Goal: Task Accomplishment & Management: Use online tool/utility

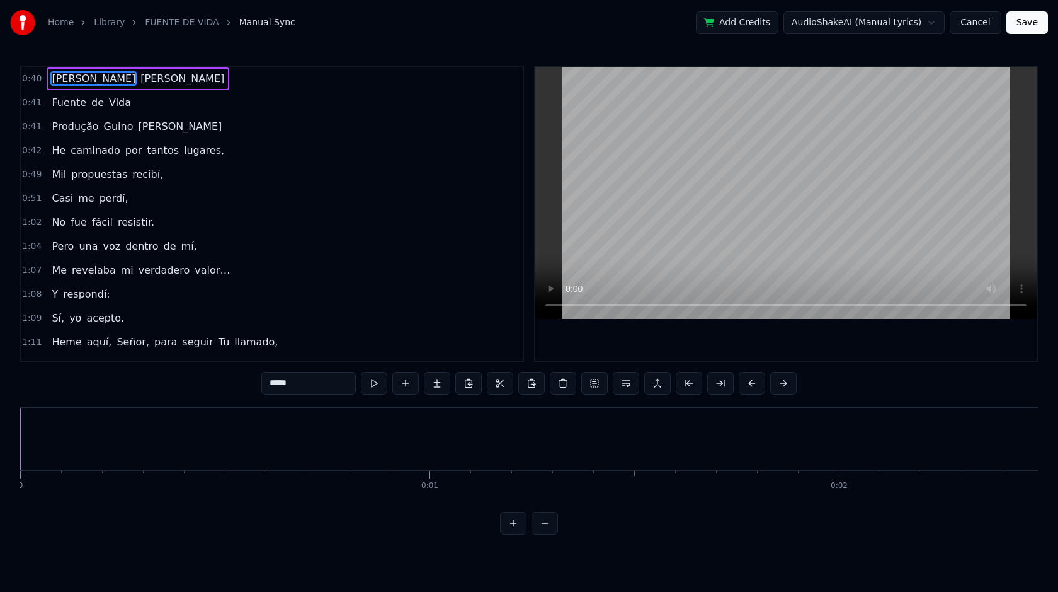
scroll to position [0, 12658]
click at [548, 528] on button at bounding box center [545, 523] width 26 height 23
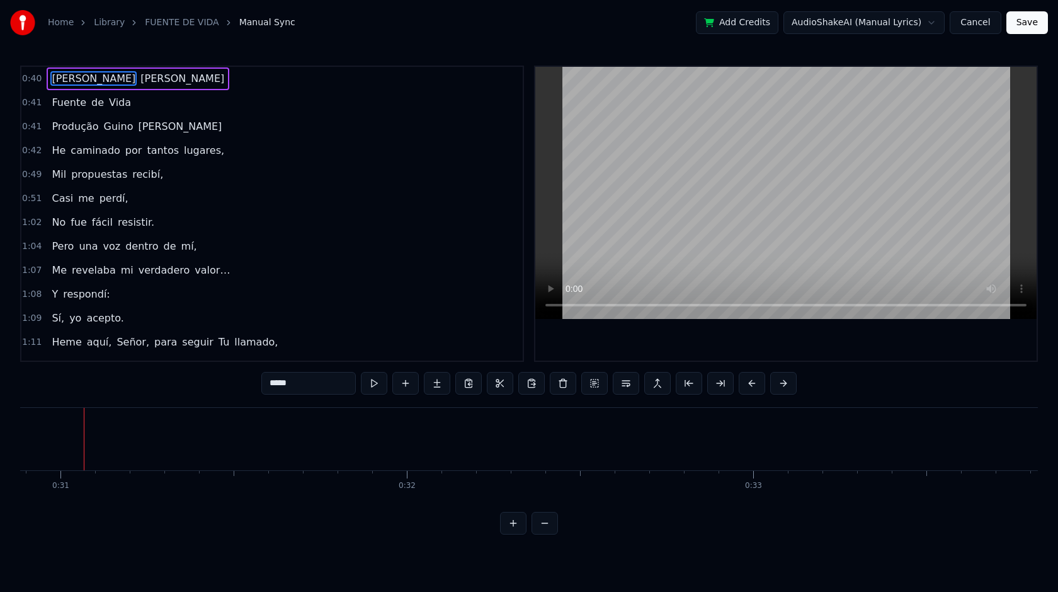
click at [512, 527] on button at bounding box center [513, 523] width 26 height 23
click at [412, 385] on button at bounding box center [405, 383] width 26 height 23
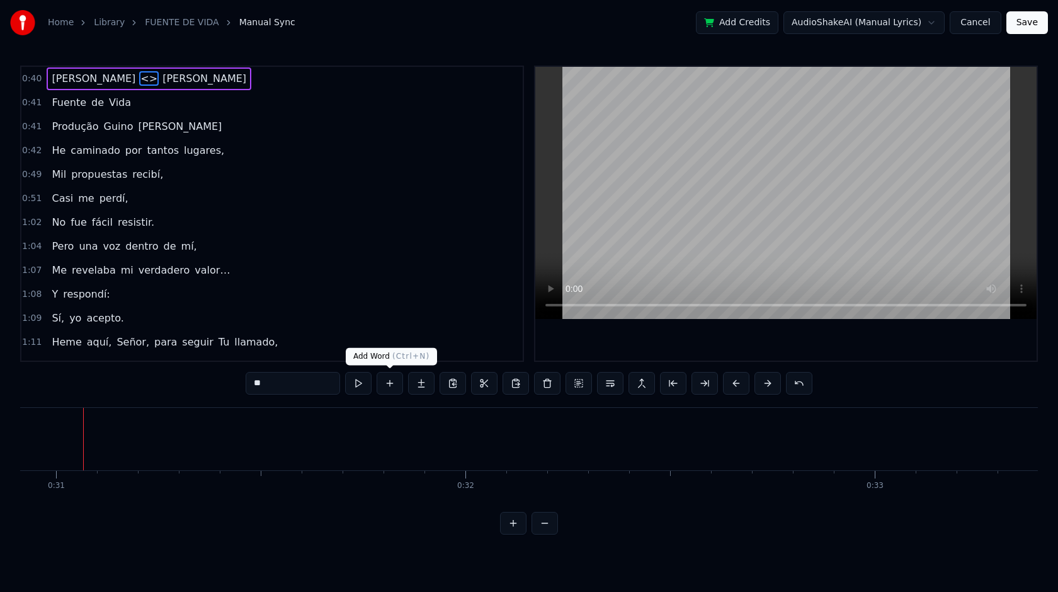
click at [394, 387] on button at bounding box center [390, 383] width 26 height 23
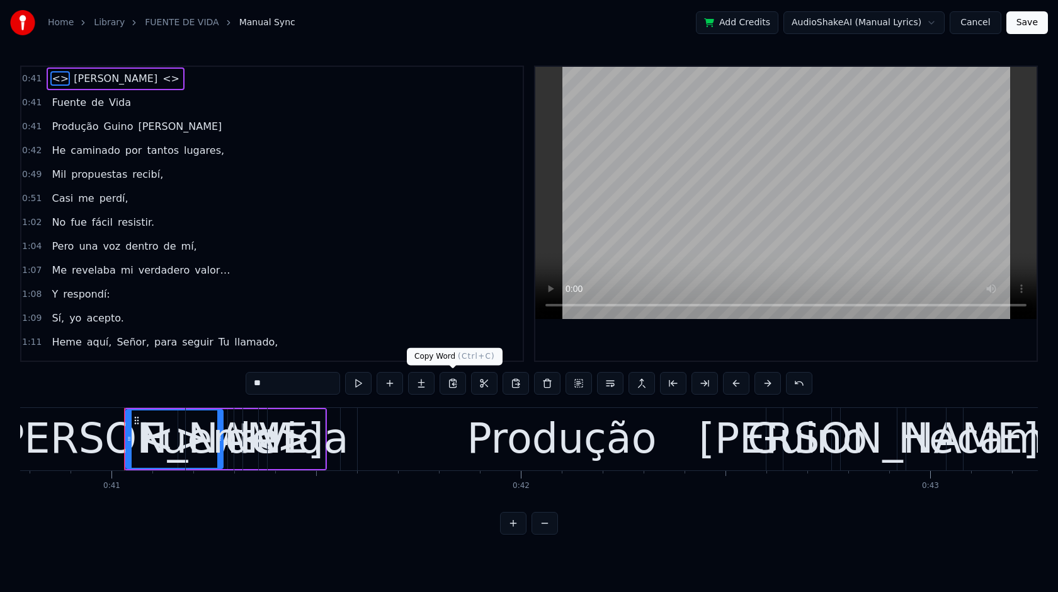
scroll to position [0, 16738]
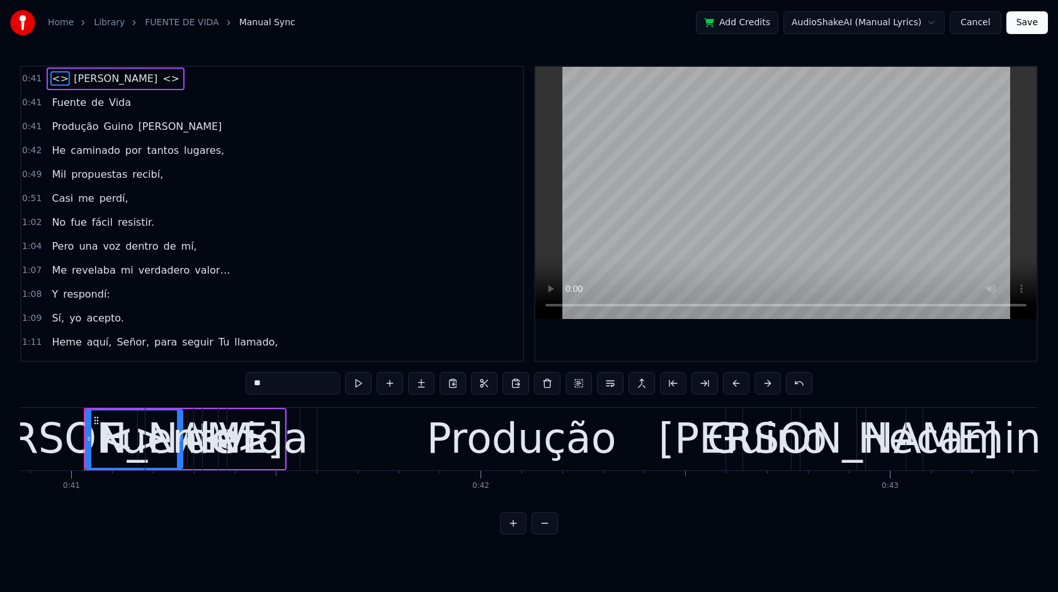
click at [161, 77] on span "<>" at bounding box center [171, 78] width 20 height 14
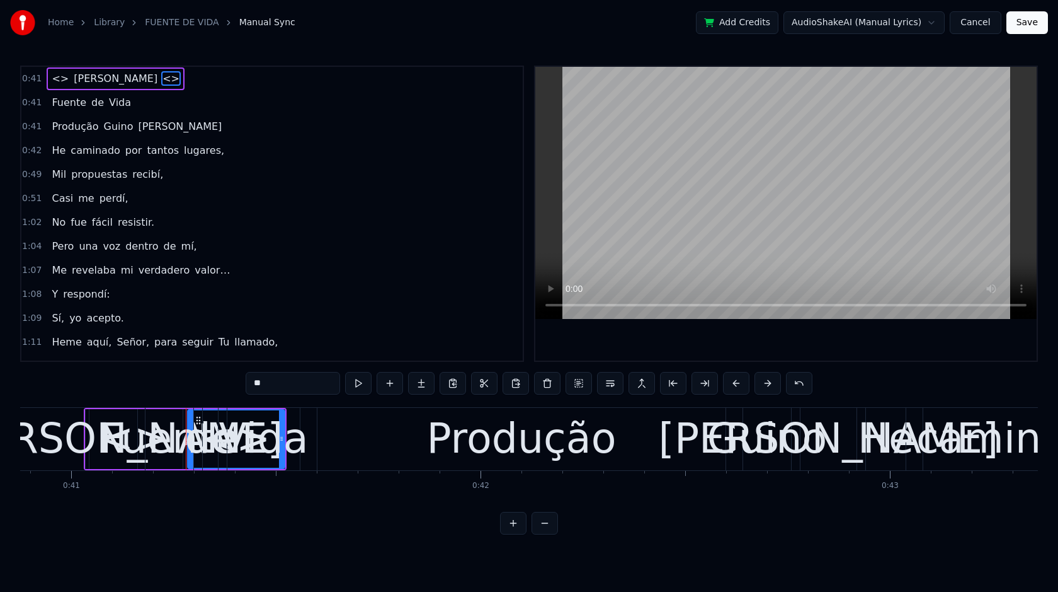
type input "**"
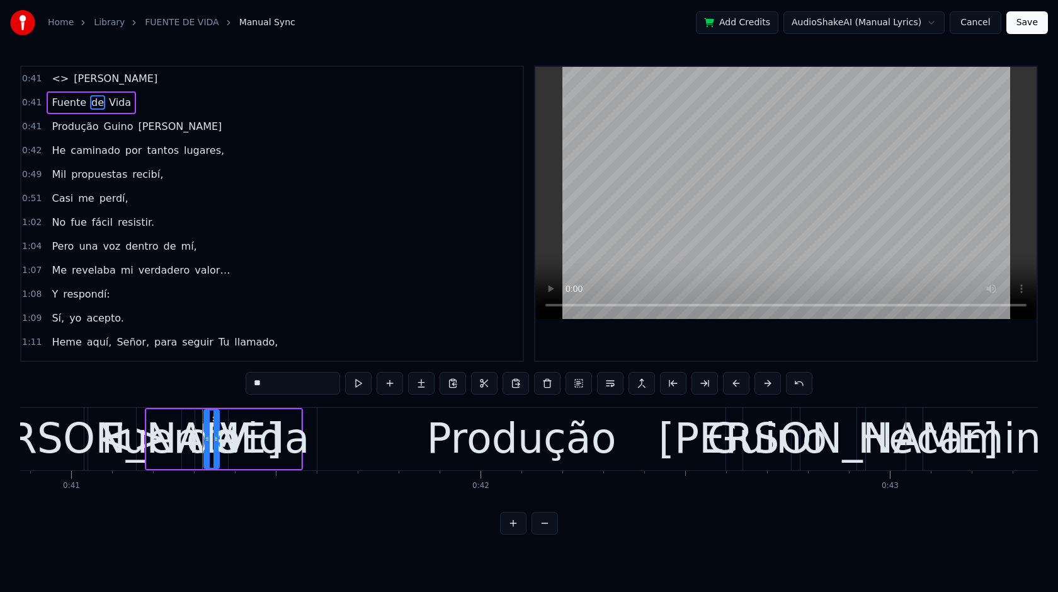
click at [63, 84] on div "<> [PERSON_NAME]" at bounding box center [105, 78] width 116 height 23
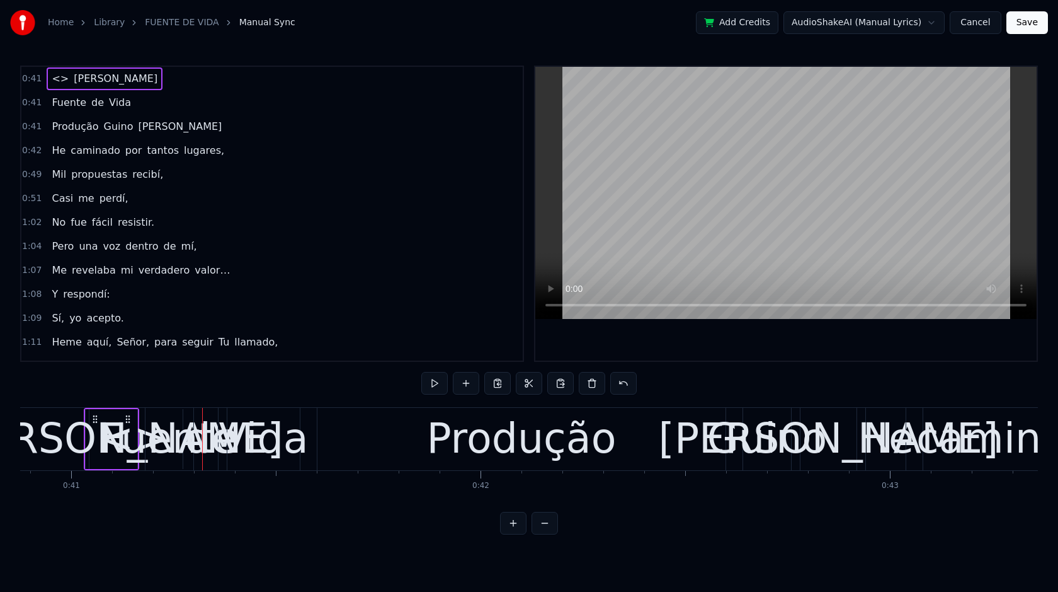
click at [62, 80] on span "<>" at bounding box center [60, 78] width 20 height 14
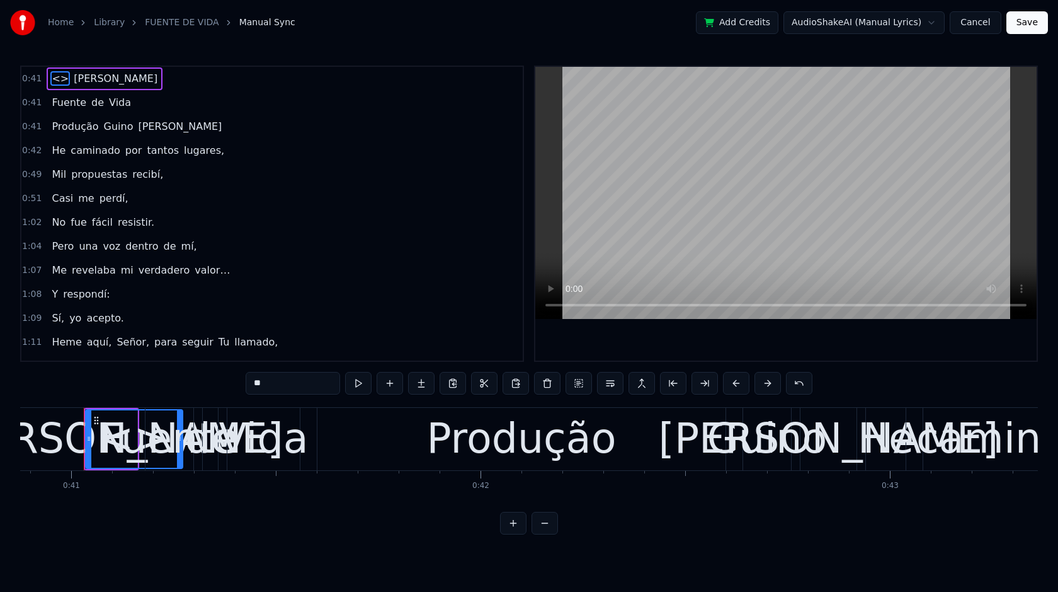
type input "*****"
